Goal: Task Accomplishment & Management: Use online tool/utility

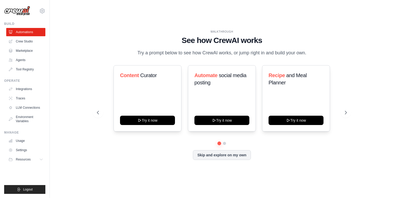
click at [291, 165] on div "WALKTHROUGH See how [PERSON_NAME] works Try a prompt below to see how [PERSON_N…" at bounding box center [222, 99] width 262 height 138
click at [345, 112] on icon at bounding box center [345, 112] width 5 height 5
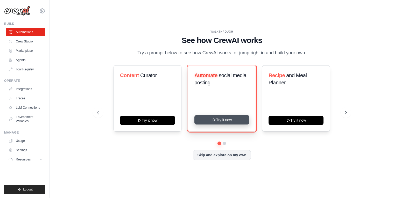
click at [213, 121] on icon at bounding box center [214, 120] width 2 height 3
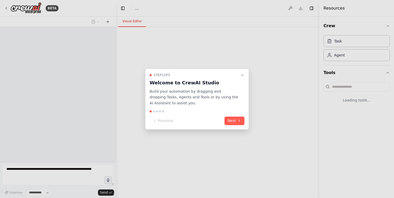
select select "****"
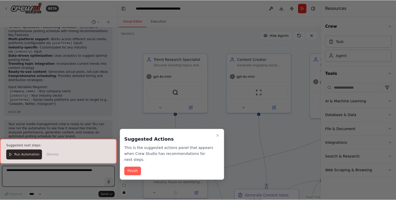
scroll to position [501, 0]
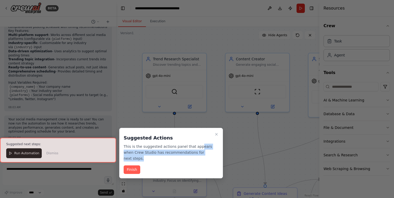
drag, startPoint x: 193, startPoint y: 147, endPoint x: 207, endPoint y: 154, distance: 15.9
click at [207, 154] on p "This is the suggested actions panel that appears when Crew Studio has recommend…" at bounding box center [168, 153] width 89 height 18
click at [217, 135] on icon "Close walkthrough" at bounding box center [216, 134] width 4 height 4
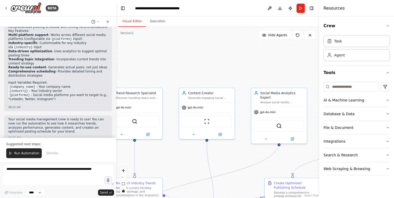
drag, startPoint x: 203, startPoint y: 47, endPoint x: 163, endPoint y: 73, distance: 47.6
click at [160, 71] on div ".deletable-edge-delete-btn { width: 20px; height: 20px; border: 0px solid #ffff…" at bounding box center [217, 112] width 203 height 171
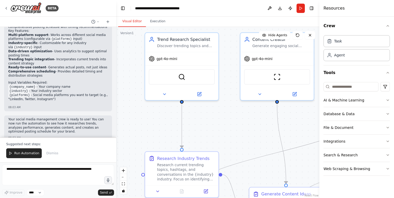
drag, startPoint x: 183, startPoint y: 137, endPoint x: 260, endPoint y: 126, distance: 77.3
click at [260, 126] on div ".deletable-edge-delete-btn { width: 20px; height: 20px; border: 0px solid #ffff…" at bounding box center [217, 112] width 203 height 171
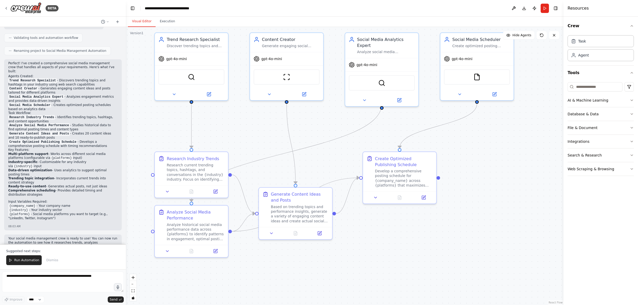
scroll to position [358, 0]
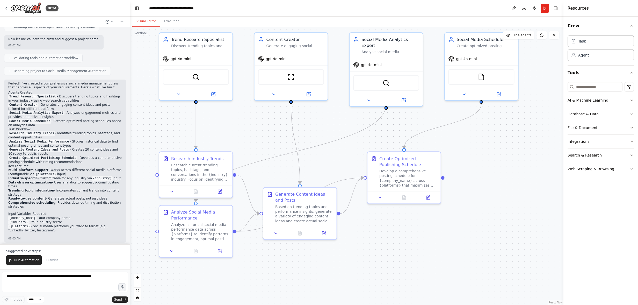
drag, startPoint x: 117, startPoint y: 161, endPoint x: 130, endPoint y: 142, distance: 23.1
click at [130, 142] on div "BETA Create a crew that schedules and publishes social media content across mul…" at bounding box center [319, 152] width 638 height 305
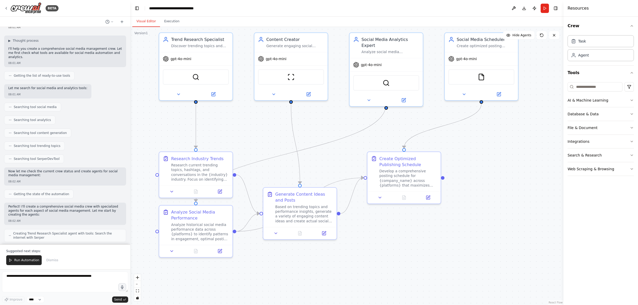
scroll to position [52, 0]
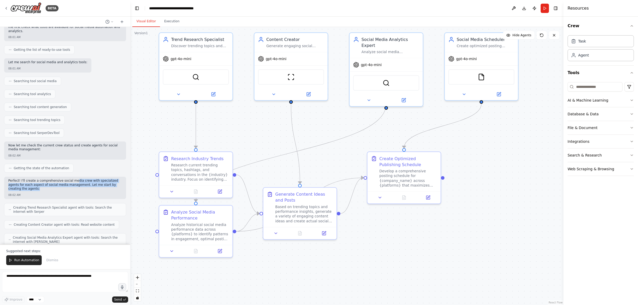
drag, startPoint x: 70, startPoint y: 171, endPoint x: 115, endPoint y: 178, distance: 45.8
click at [115, 179] on p "Perfect! I'll create a comprehensive social media crew with specialized agents …" at bounding box center [65, 185] width 114 height 12
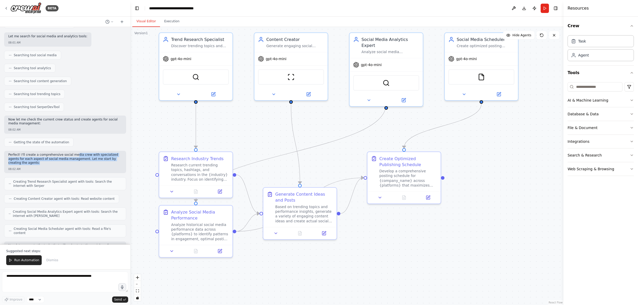
scroll to position [104, 0]
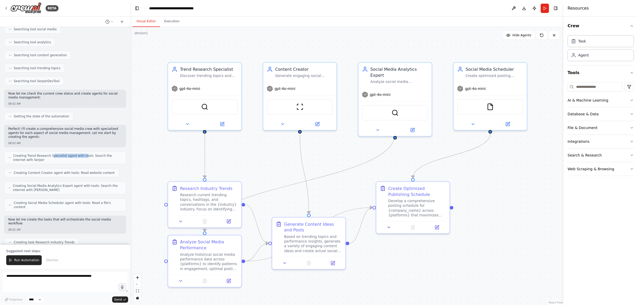
drag, startPoint x: 49, startPoint y: 144, endPoint x: 79, endPoint y: 143, distance: 30.0
click at [79, 154] on span "Creating Trend Research Specialist agent with tools: Search the internet with S…" at bounding box center [67, 158] width 109 height 8
click at [187, 120] on button at bounding box center [187, 122] width 34 height 7
click at [189, 124] on icon at bounding box center [187, 122] width 5 height 5
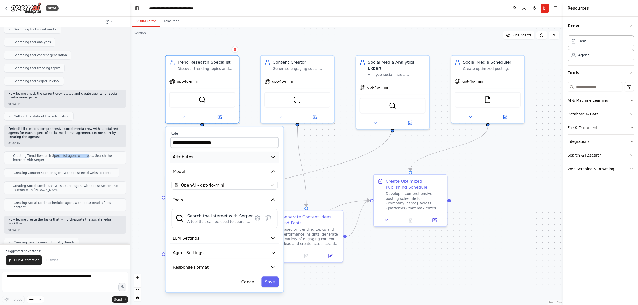
click at [273, 156] on icon "button" at bounding box center [273, 157] width 3 height 2
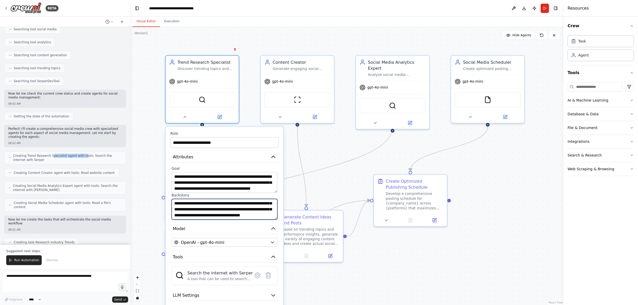
scroll to position [26, 0]
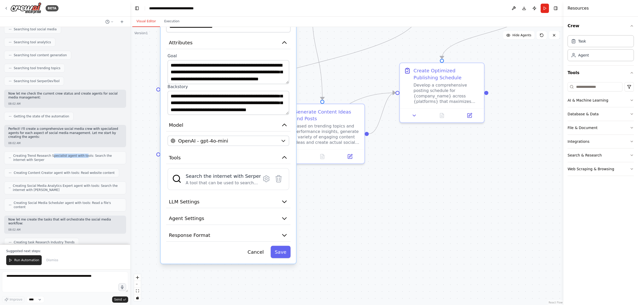
drag, startPoint x: 328, startPoint y: 157, endPoint x: 334, endPoint y: 32, distance: 125.3
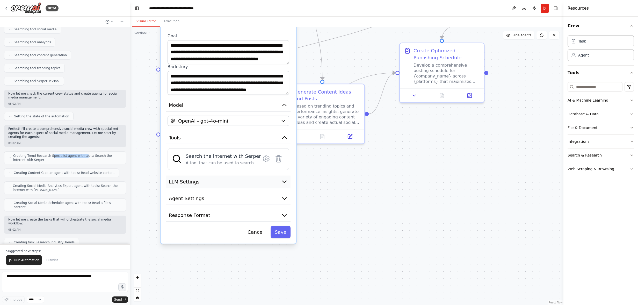
click at [284, 181] on icon "button" at bounding box center [285, 182] width 4 height 2
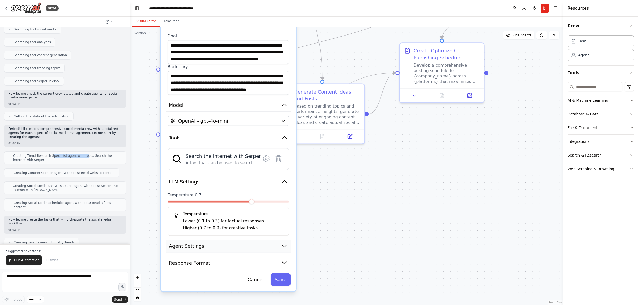
click at [286, 198] on button "Agent Settings" at bounding box center [228, 246] width 124 height 13
click at [285, 198] on icon "button" at bounding box center [284, 245] width 7 height 7
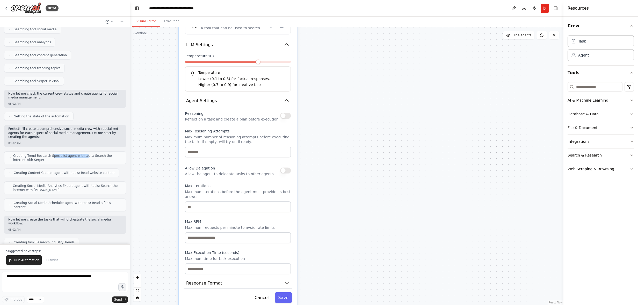
drag, startPoint x: 326, startPoint y: 220, endPoint x: 328, endPoint y: 77, distance: 142.2
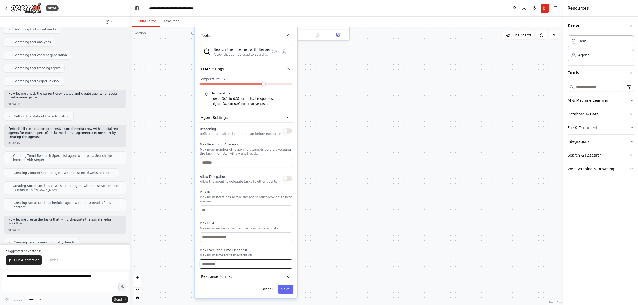
drag, startPoint x: 266, startPoint y: 256, endPoint x: 264, endPoint y: 199, distance: 57.0
click at [263, 198] on div "Reasoning Reflect on a task and create a plan before execution Max Reasoning At…" at bounding box center [246, 197] width 92 height 143
click at [290, 198] on icon "button" at bounding box center [288, 276] width 5 height 5
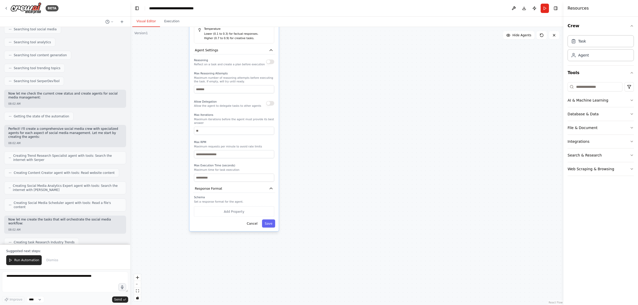
drag, startPoint x: 322, startPoint y: 236, endPoint x: 309, endPoint y: 139, distance: 98.3
click at [309, 139] on div ".deletable-edge-delete-btn { width: 20px; height: 20px; border: 0px solid #ffff…" at bounding box center [346, 166] width 433 height 278
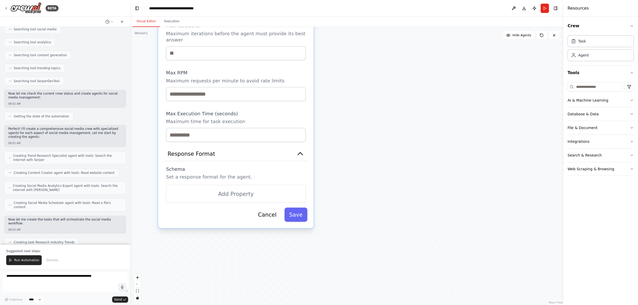
click at [342, 182] on div ".deletable-edge-delete-btn { width: 20px; height: 20px; border: 0px solid #ffff…" at bounding box center [346, 166] width 433 height 278
click at [272, 198] on button "Cancel" at bounding box center [267, 214] width 28 height 14
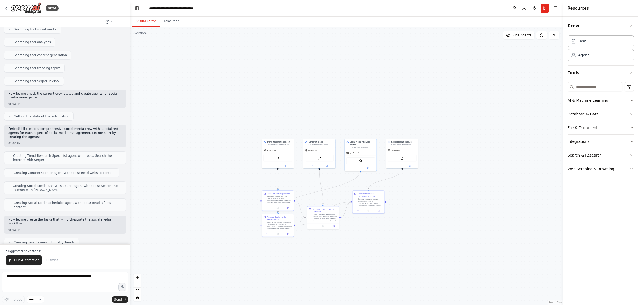
drag, startPoint x: 306, startPoint y: 95, endPoint x: 288, endPoint y: 300, distance: 206.3
click at [288, 198] on div ".deletable-edge-delete-btn { width: 20px; height: 20px; border: 0px solid #ffff…" at bounding box center [346, 166] width 433 height 278
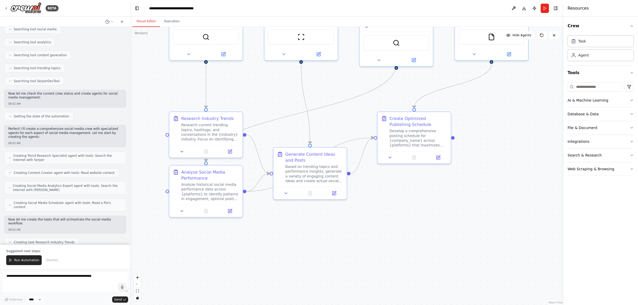
drag, startPoint x: 328, startPoint y: 169, endPoint x: 344, endPoint y: 89, distance: 81.5
click at [344, 89] on div ".deletable-edge-delete-btn { width: 20px; height: 20px; border: 0px solid #ffff…" at bounding box center [346, 166] width 433 height 278
drag, startPoint x: 330, startPoint y: 107, endPoint x: 330, endPoint y: 117, distance: 9.8
click at [329, 170] on div ".deletable-edge-delete-btn { width: 20px; height: 20px; border: 0px solid #ffff…" at bounding box center [388, 121] width 498 height 319
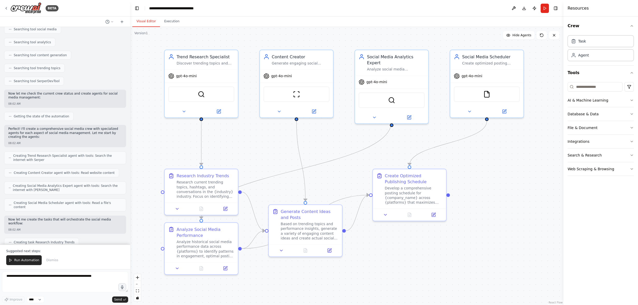
drag, startPoint x: 325, startPoint y: 91, endPoint x: 321, endPoint y: 147, distance: 56.1
click at [321, 147] on div ".deletable-edge-delete-btn { width: 20px; height: 20px; border: 0px solid #ffff…" at bounding box center [346, 166] width 433 height 278
click at [279, 111] on icon at bounding box center [279, 110] width 5 height 5
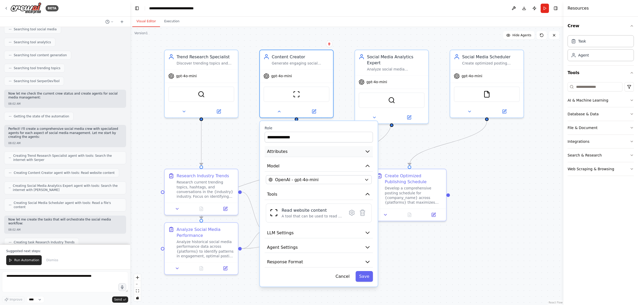
click at [370, 154] on icon "button" at bounding box center [368, 151] width 6 height 6
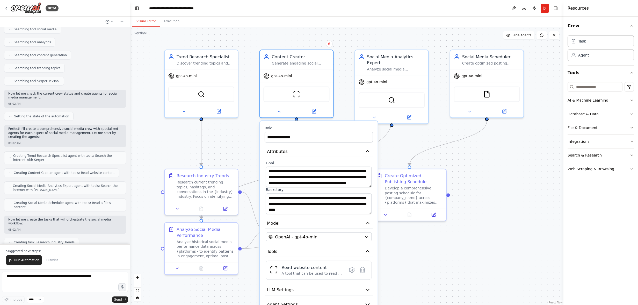
click at [393, 198] on div ".deletable-edge-delete-btn { width: 20px; height: 20px; border: 0px solid #ffff…" at bounding box center [346, 166] width 433 height 278
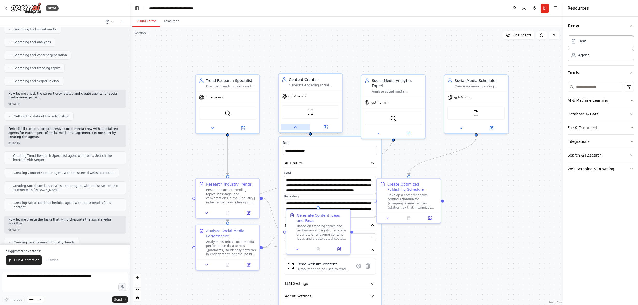
click at [296, 129] on icon at bounding box center [295, 127] width 4 height 4
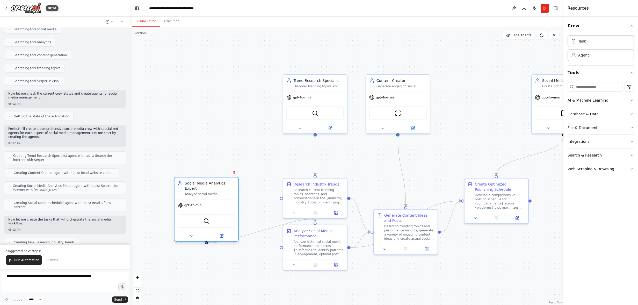
drag, startPoint x: 387, startPoint y: 82, endPoint x: 202, endPoint y: 184, distance: 211.8
click at [202, 184] on div "Social Media Analytics Expert" at bounding box center [210, 186] width 50 height 10
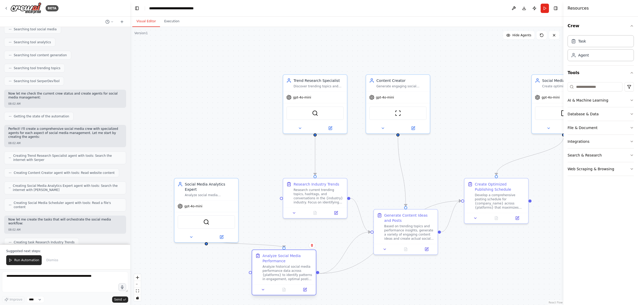
drag, startPoint x: 333, startPoint y: 230, endPoint x: 260, endPoint y: 232, distance: 73.1
click at [302, 198] on div "Analyze Social Media Performance" at bounding box center [288, 259] width 50 height 10
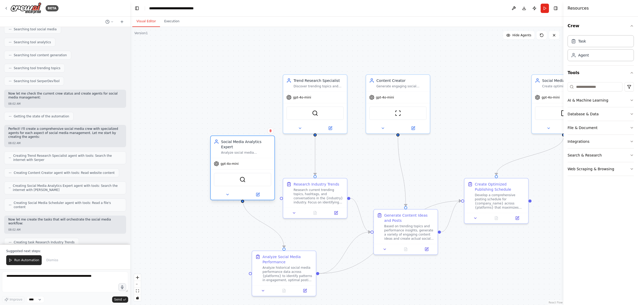
drag, startPoint x: 227, startPoint y: 196, endPoint x: 263, endPoint y: 152, distance: 57.0
click at [263, 152] on div "Social Media Analytics Expert Analyze social media engagement metrics, track pe…" at bounding box center [242, 167] width 65 height 65
click at [393, 198] on div ".deletable-edge-delete-btn { width: 20px; height: 20px; border: 0px solid #ffff…" at bounding box center [346, 166] width 433 height 278
click at [286, 198] on div "Analyze historical social media performance data across {platforms} to identify…" at bounding box center [288, 272] width 50 height 17
click at [293, 198] on div "Analyze historical social media performance data across {platforms} to identify…" at bounding box center [288, 272] width 50 height 17
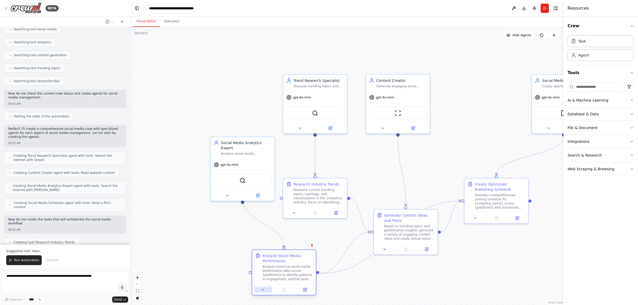
click at [264, 198] on icon at bounding box center [263, 290] width 4 height 4
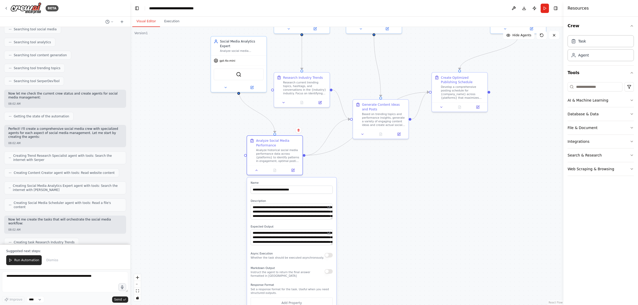
drag, startPoint x: 367, startPoint y: 195, endPoint x: 340, endPoint y: 107, distance: 92.2
click at [350, 84] on div ".deletable-edge-delete-btn { width: 20px; height: 20px; border: 0px solid #ffff…" at bounding box center [346, 166] width 433 height 278
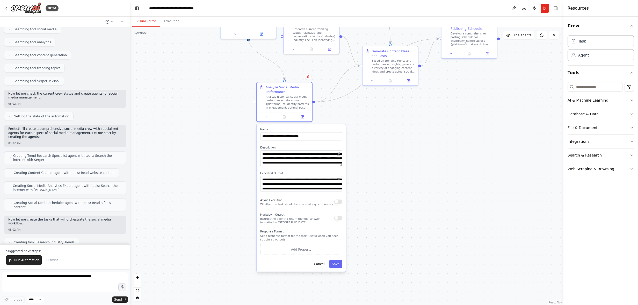
drag, startPoint x: 367, startPoint y: 199, endPoint x: 377, endPoint y: 147, distance: 53.0
click at [377, 147] on div ".deletable-edge-delete-btn { width: 20px; height: 20px; border: 0px solid #ffff…" at bounding box center [346, 166] width 433 height 278
click at [393, 185] on div ".deletable-edge-delete-btn { width: 20px; height: 20px; border: 0px solid #ffff…" at bounding box center [346, 166] width 433 height 278
click at [268, 117] on button at bounding box center [267, 115] width 16 height 5
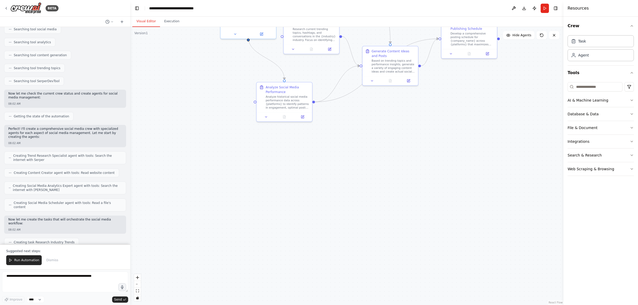
click at [355, 126] on div ".deletable-edge-delete-btn { width: 20px; height: 20px; border: 0px solid #ffff…" at bounding box center [346, 166] width 433 height 278
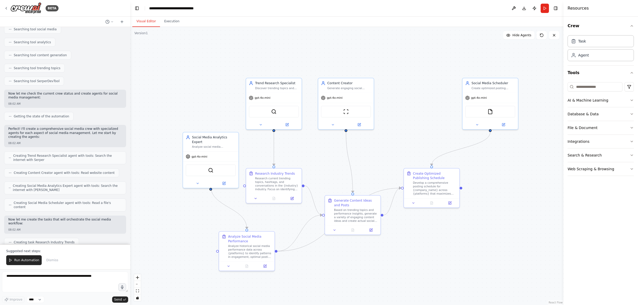
drag, startPoint x: 361, startPoint y: 126, endPoint x: 324, endPoint y: 275, distance: 153.9
click at [324, 198] on div ".deletable-edge-delete-btn { width: 20px; height: 20px; border: 0px solid #ffff…" at bounding box center [346, 166] width 433 height 278
click at [6, 7] on icon at bounding box center [6, 8] width 4 height 4
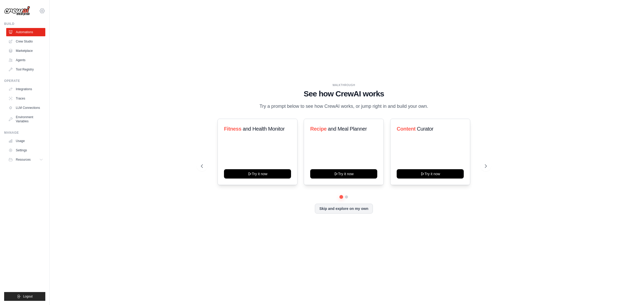
click at [42, 11] on icon at bounding box center [42, 11] width 6 height 6
click at [145, 34] on div "WALKTHROUGH See how CrewAI works Try a prompt below to see how CrewAI works, or…" at bounding box center [344, 152] width 572 height 295
click at [123, 34] on div "WALKTHROUGH See how CrewAI works Try a prompt below to see how CrewAI works, or…" at bounding box center [344, 152] width 572 height 295
click at [18, 50] on link "Marketplace" at bounding box center [26, 51] width 39 height 8
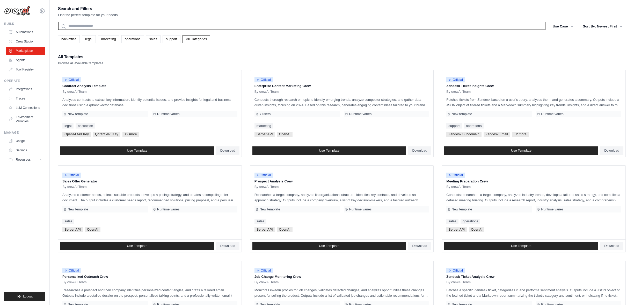
click at [101, 23] on input "text" at bounding box center [302, 26] width 488 height 8
type input "*"
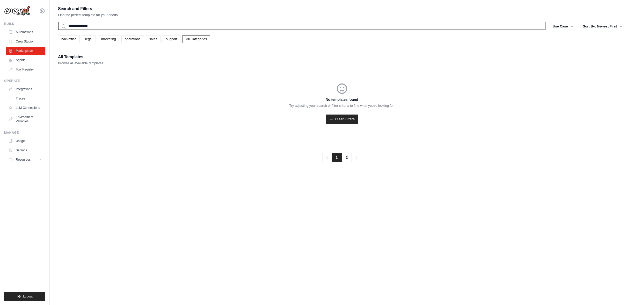
type input "**********"
click at [58, 30] on button "Search" at bounding box center [58, 30] width 0 height 0
click at [104, 24] on input "**********" at bounding box center [302, 26] width 488 height 8
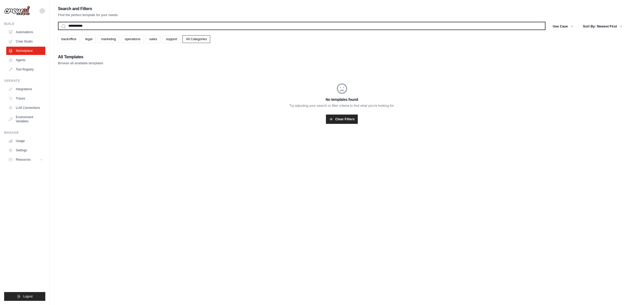
type input "**********"
click at [58, 30] on button "Search" at bounding box center [58, 30] width 0 height 0
click at [104, 24] on input "**********" at bounding box center [302, 26] width 488 height 8
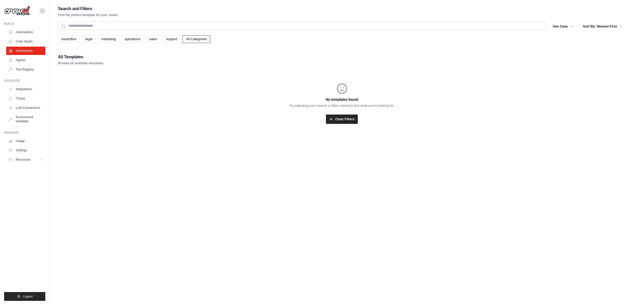
click at [138, 13] on div "Search and Filters Find the perfect template for your needs" at bounding box center [342, 11] width 568 height 12
click at [343, 119] on link "Clear Filters" at bounding box center [342, 118] width 32 height 9
click at [341, 121] on link "Clear Filters" at bounding box center [342, 118] width 32 height 9
click at [565, 27] on button "Use Case" at bounding box center [563, 25] width 27 height 9
click at [246, 104] on p "Try adjusting your search or filter criteria to find what you're looking for." at bounding box center [342, 105] width 568 height 5
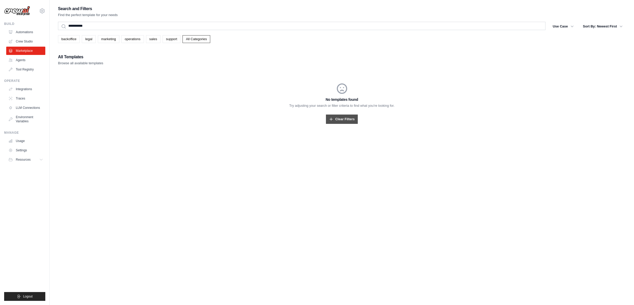
click at [338, 118] on link "Clear Filters" at bounding box center [342, 118] width 32 height 9
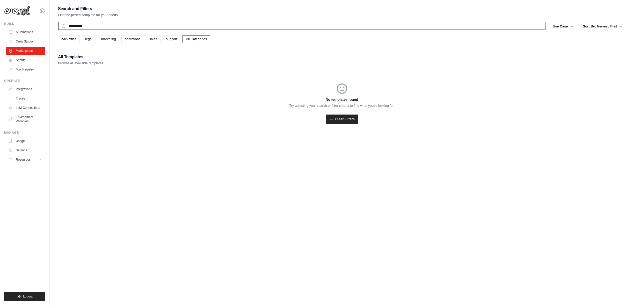
click at [139, 26] on input "**********" at bounding box center [302, 26] width 488 height 8
click at [58, 30] on button "Search" at bounding box center [58, 30] width 0 height 0
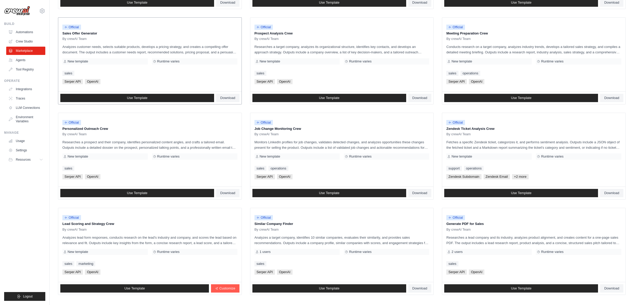
scroll to position [175, 0]
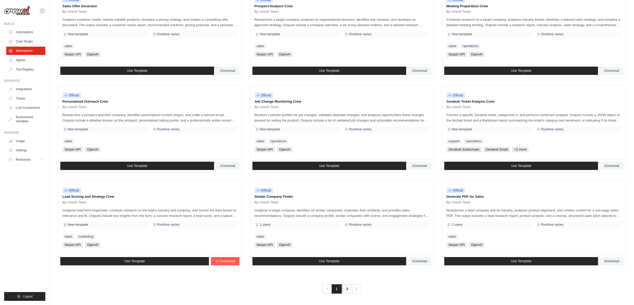
click at [345, 289] on link "2" at bounding box center [347, 288] width 10 height 9
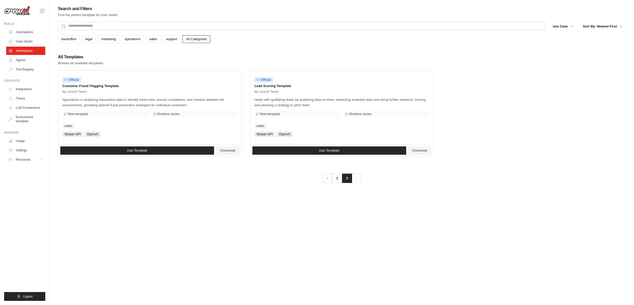
click at [286, 37] on div "backoffice legal marketing operations sales support All Categories" at bounding box center [342, 39] width 568 height 8
click at [27, 60] on link "Agents" at bounding box center [26, 60] width 39 height 8
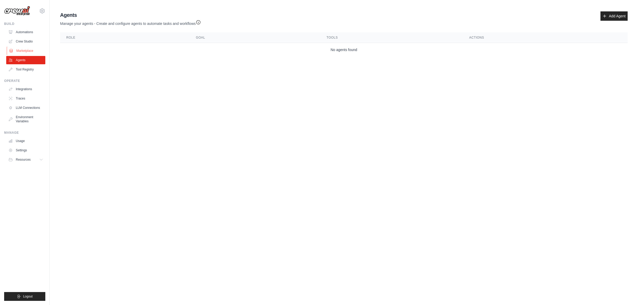
click at [27, 52] on link "Marketplace" at bounding box center [26, 51] width 39 height 8
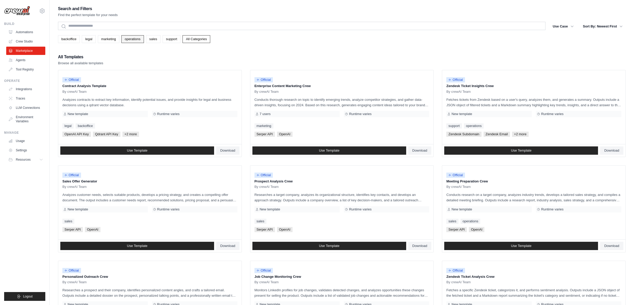
click at [133, 38] on link "operations" at bounding box center [132, 39] width 23 height 8
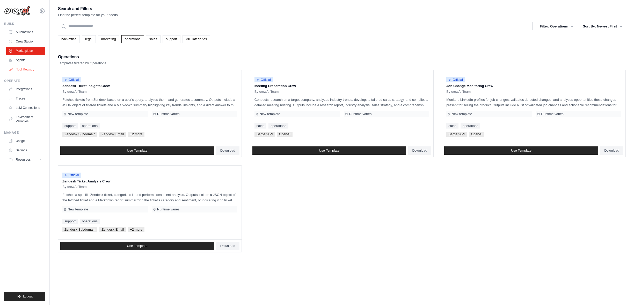
click at [30, 70] on link "Tool Registry" at bounding box center [26, 69] width 39 height 8
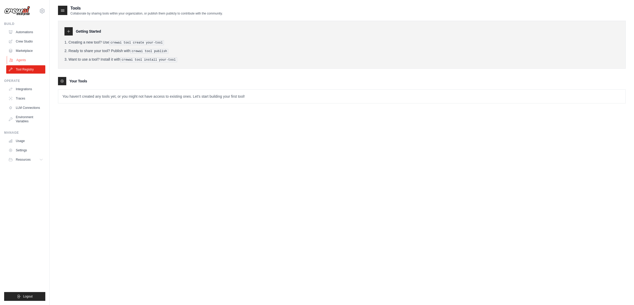
click at [23, 60] on link "Agents" at bounding box center [26, 60] width 39 height 8
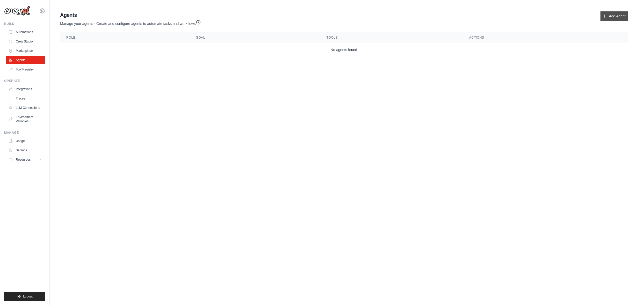
click at [617, 16] on link "Add Agent" at bounding box center [614, 15] width 27 height 9
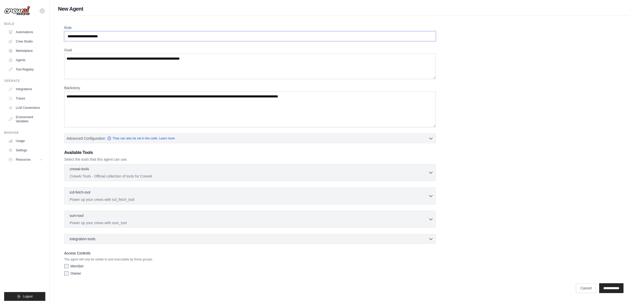
click at [195, 35] on input "Role" at bounding box center [250, 36] width 372 height 10
